Goal: Transaction & Acquisition: Download file/media

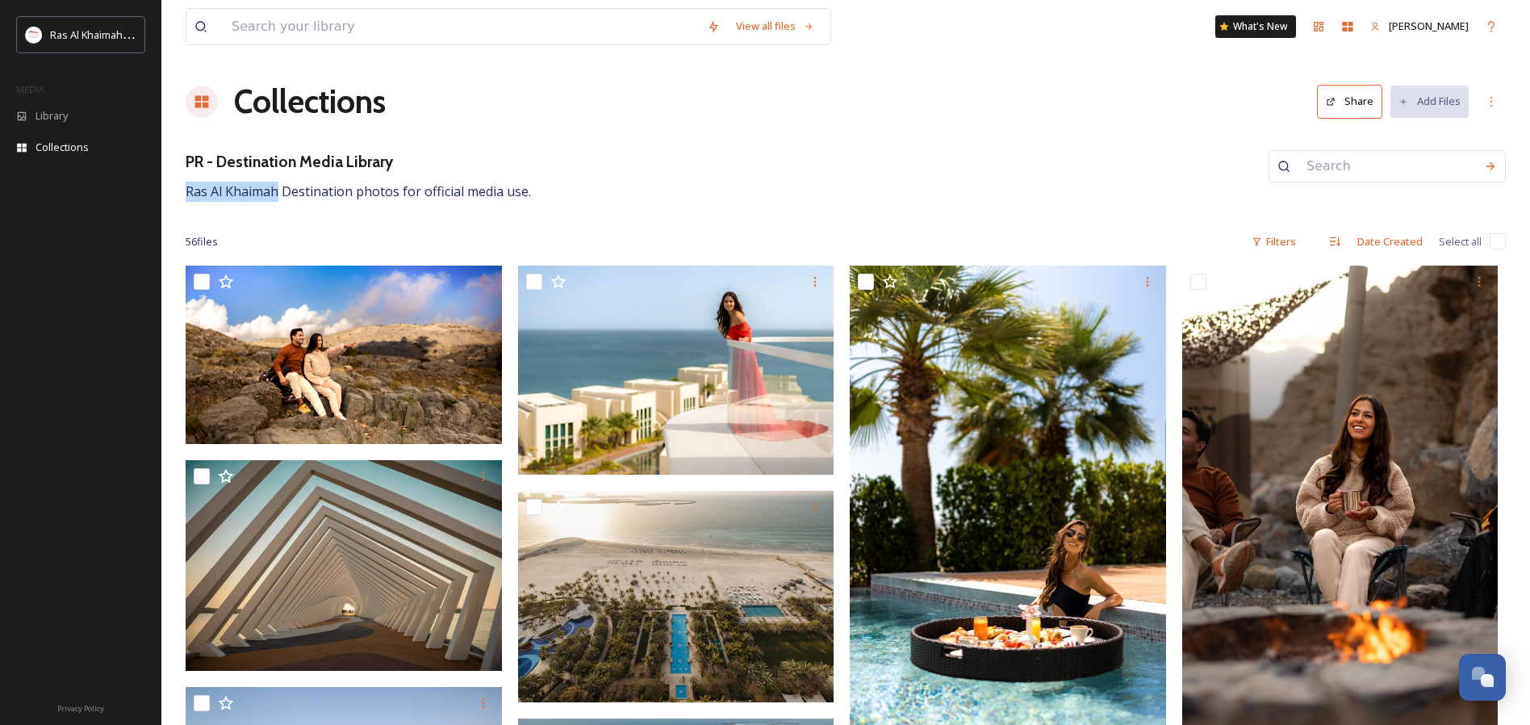
drag, startPoint x: 186, startPoint y: 187, endPoint x: 278, endPoint y: 188, distance: 92.8
click at [278, 188] on span "Ras Al Khaimah Destination photos for official media use." at bounding box center [358, 191] width 345 height 18
click at [365, 15] on input at bounding box center [461, 27] width 475 height 36
paste input "Ras Al Khaimah"
type input "Ras Al Khaimah"
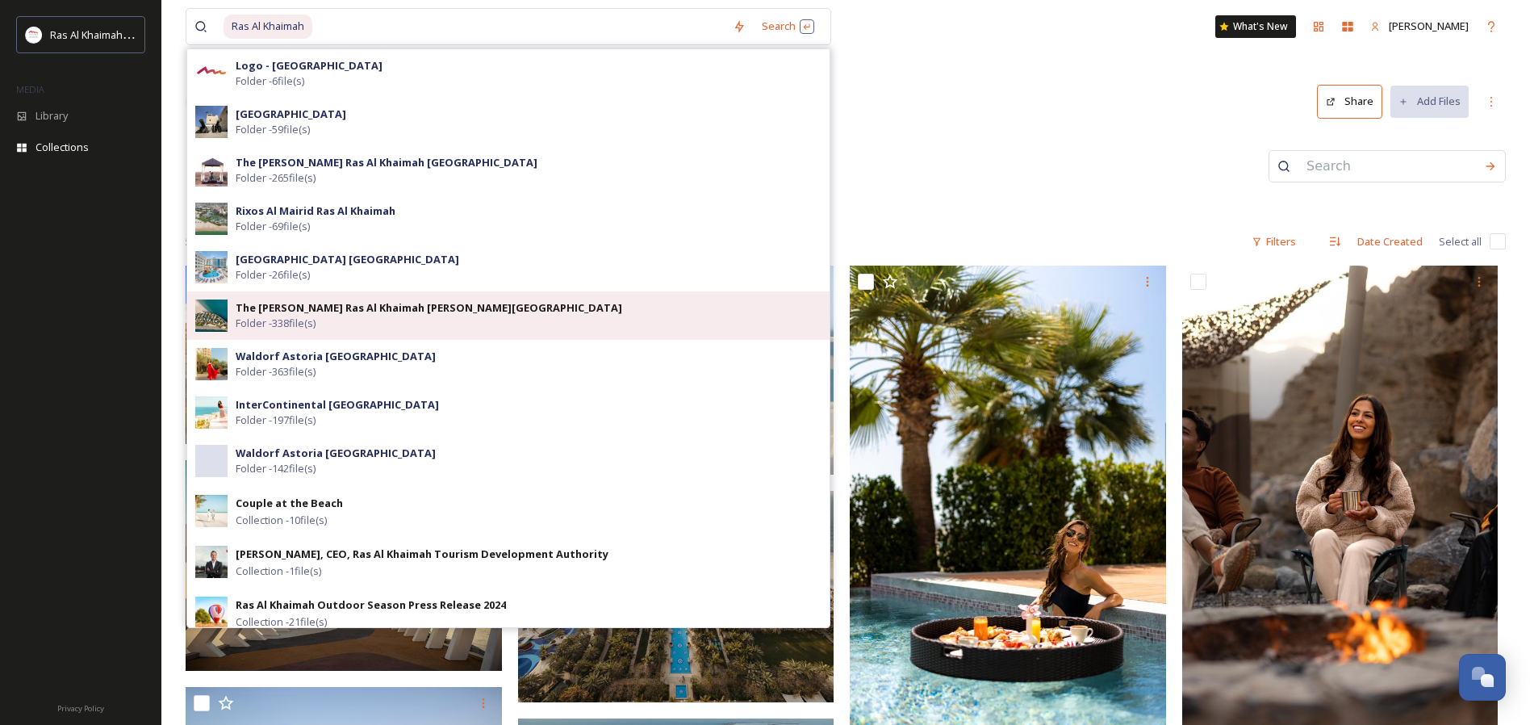
click at [354, 314] on strong "The [PERSON_NAME] Ras Al Khaimah [PERSON_NAME][GEOGRAPHIC_DATA]" at bounding box center [429, 307] width 386 height 15
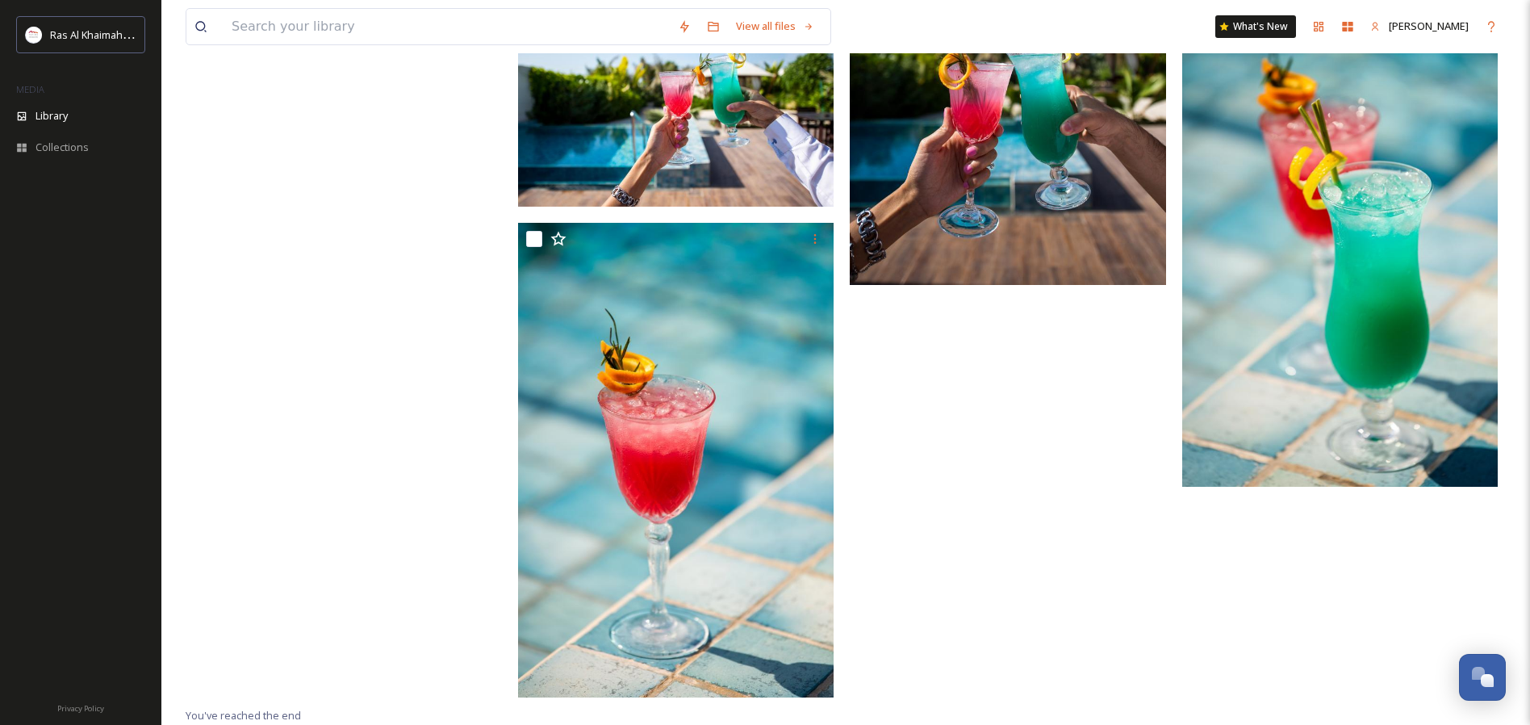
scroll to position [24854, 0]
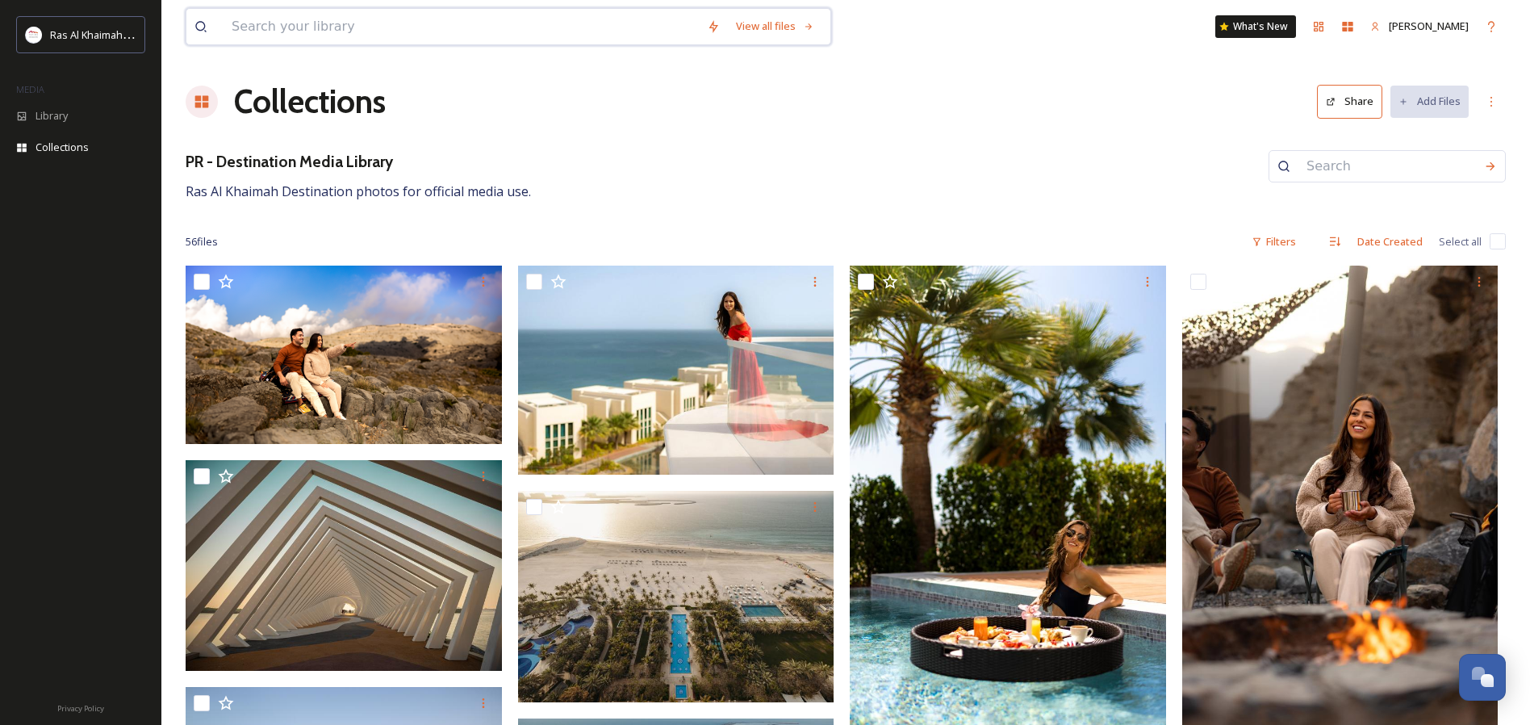
click at [327, 28] on input at bounding box center [461, 27] width 475 height 36
paste input "Ras Al Khaimah"
type input "Ras Al Khaimah"
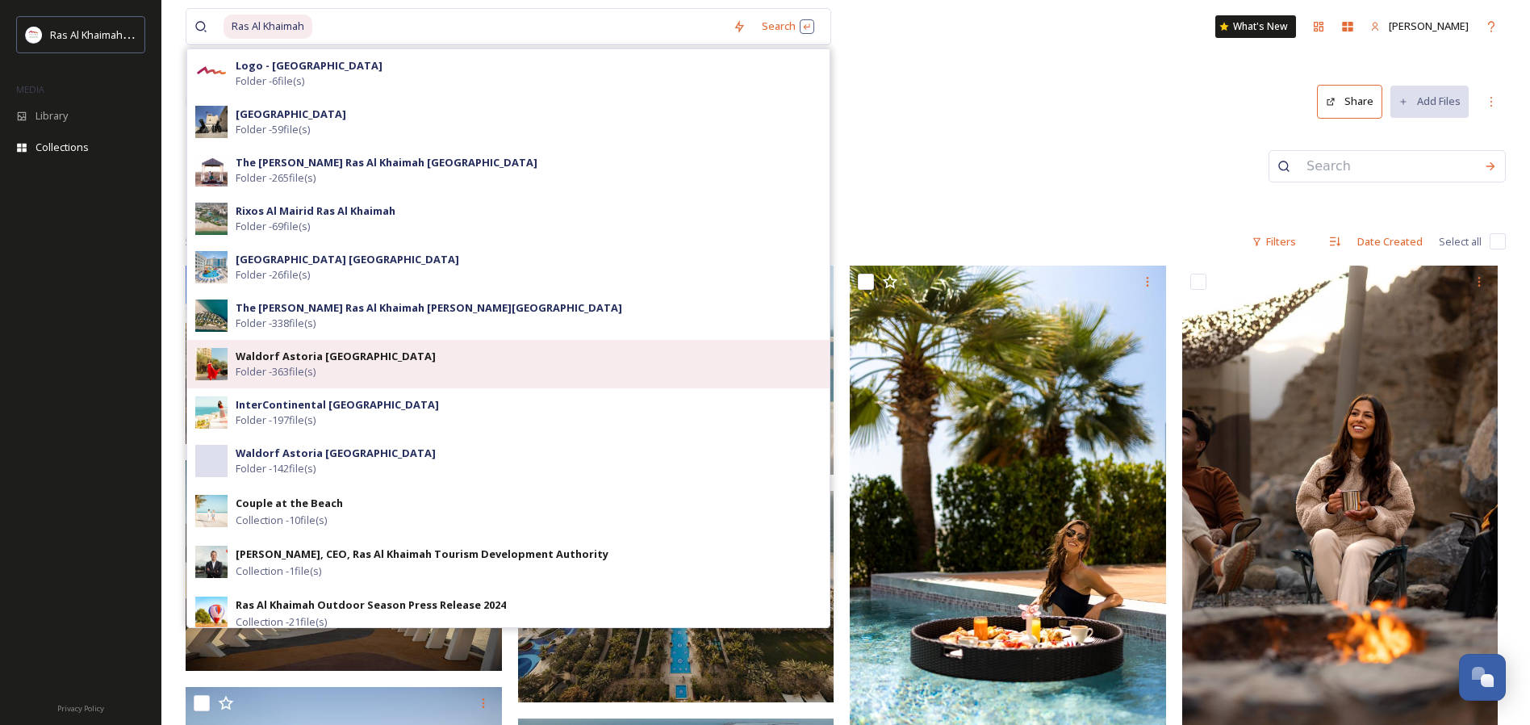
click at [399, 376] on div "Waldorf Astoria Ras Al Khaimah Folder - 363 file(s)" at bounding box center [529, 364] width 586 height 31
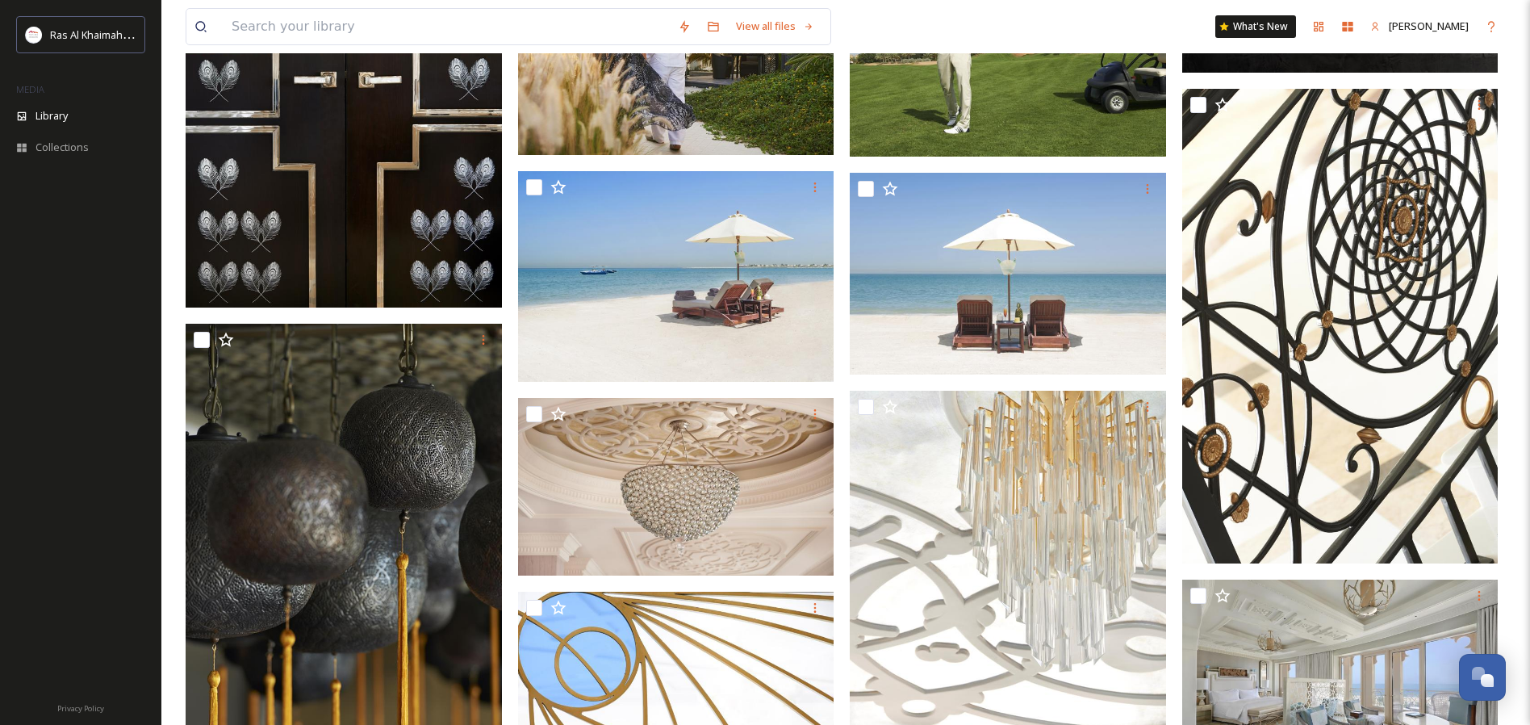
scroll to position [8875, 0]
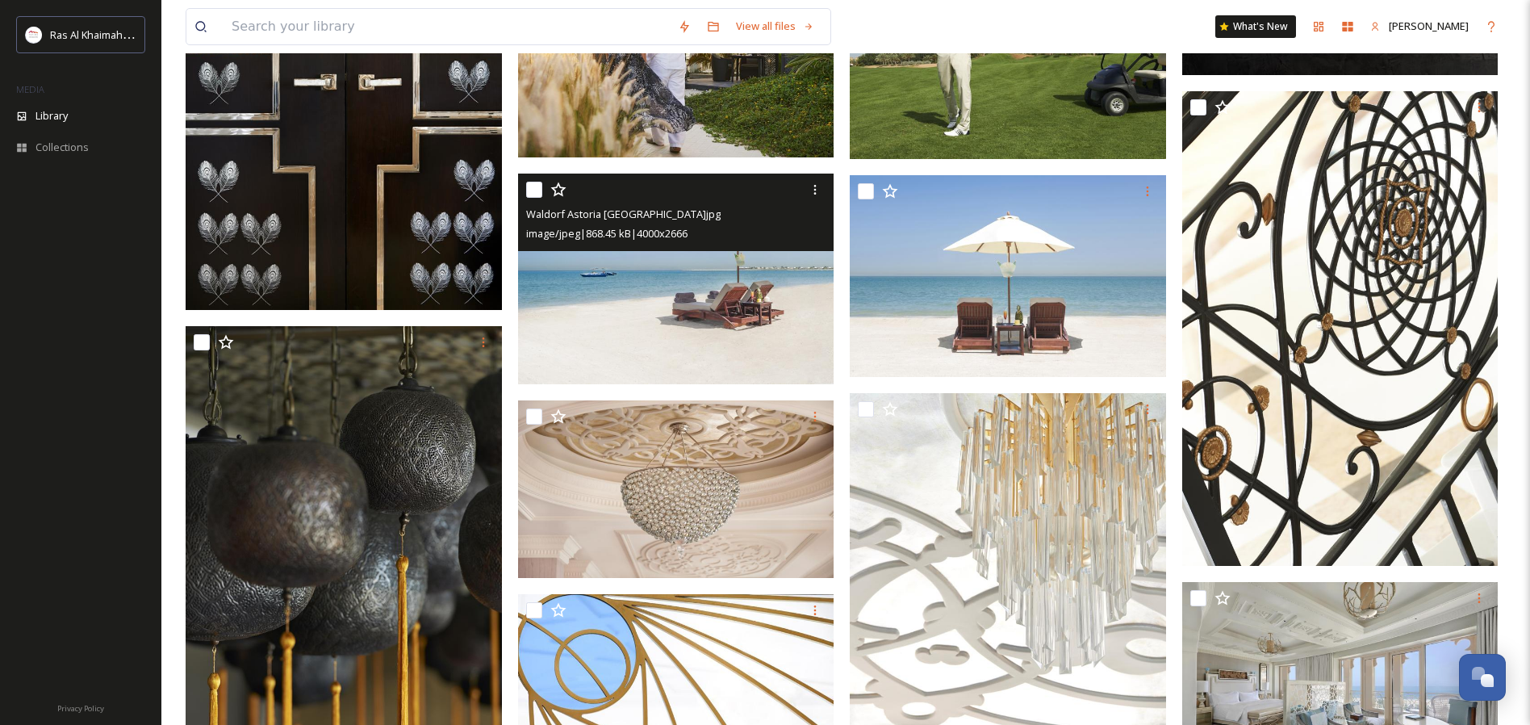
click at [541, 186] on input "checkbox" at bounding box center [534, 190] width 16 height 16
checkbox input "true"
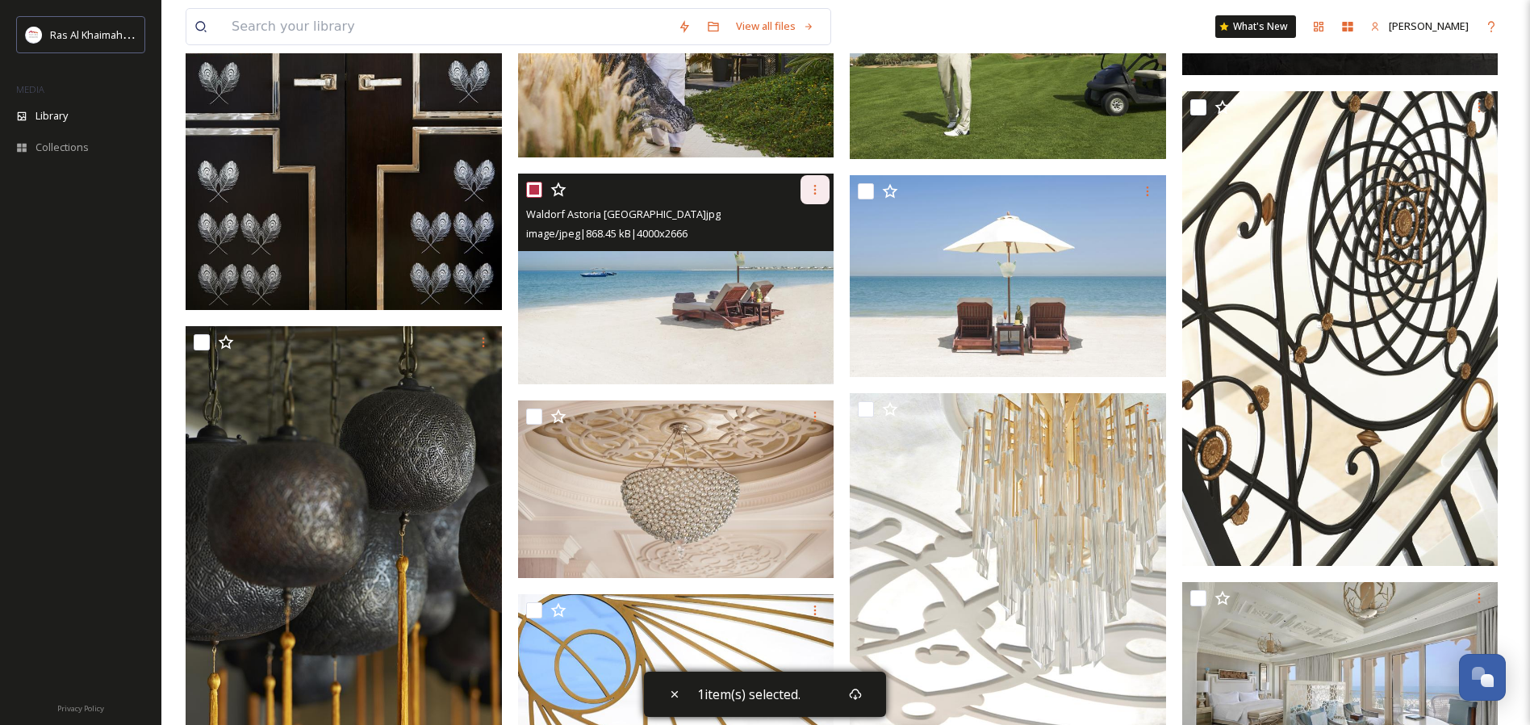
click at [820, 190] on icon at bounding box center [814, 189] width 13 height 13
click at [792, 252] on span "Download" at bounding box center [795, 256] width 49 height 15
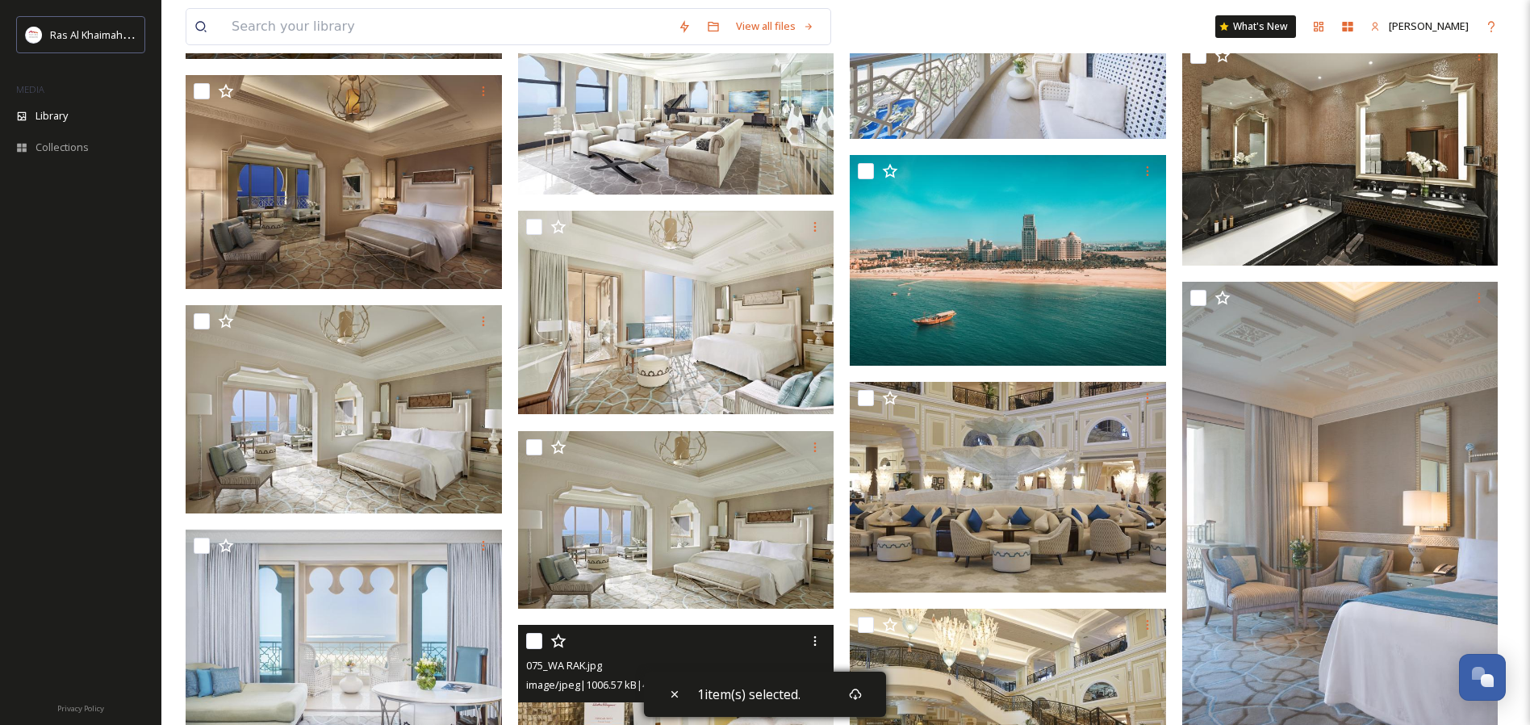
scroll to position [20043, 0]
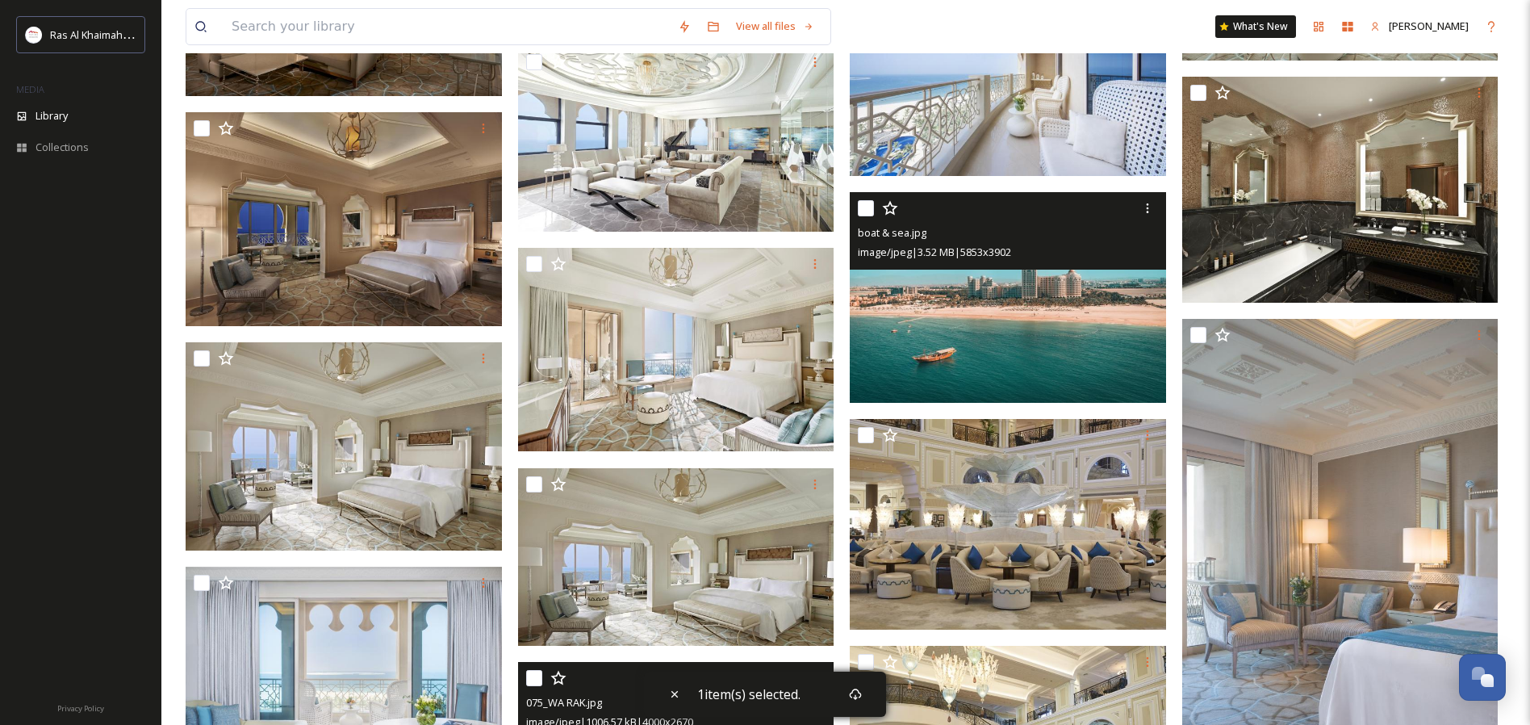
click at [866, 218] on div at bounding box center [1010, 208] width 304 height 29
click at [867, 209] on input "checkbox" at bounding box center [866, 208] width 16 height 16
checkbox input "true"
click at [1151, 204] on icon at bounding box center [1147, 208] width 13 height 13
click at [1122, 272] on span "Download" at bounding box center [1128, 274] width 49 height 15
